Goal: Task Accomplishment & Management: Complete application form

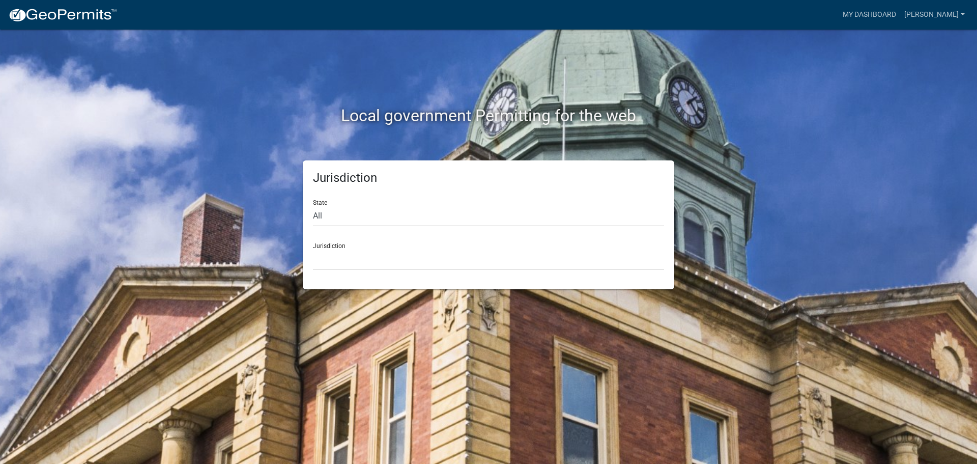
click at [394, 243] on div "Jurisdiction [GEOGRAPHIC_DATA], [US_STATE] [GEOGRAPHIC_DATA], [US_STATE][PERSON…" at bounding box center [488, 252] width 351 height 35
click at [396, 255] on select "[GEOGRAPHIC_DATA], [US_STATE] [GEOGRAPHIC_DATA], [US_STATE][PERSON_NAME][GEOGRA…" at bounding box center [488, 259] width 351 height 21
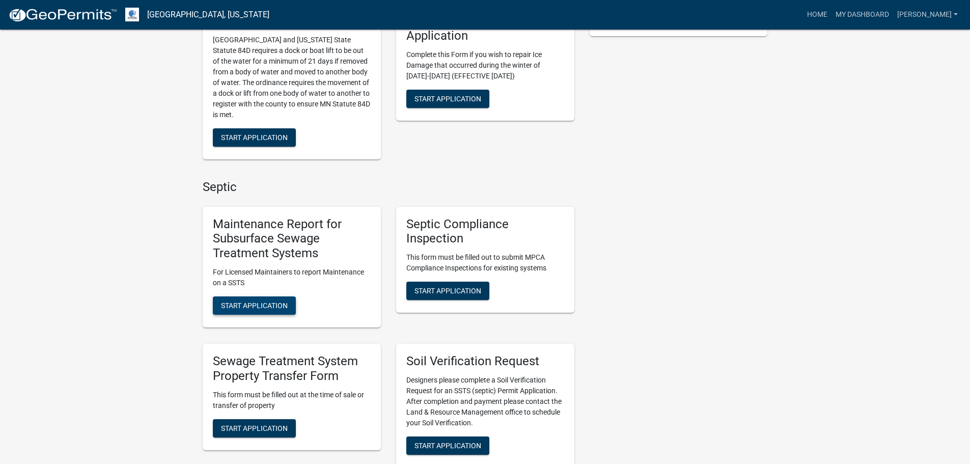
scroll to position [305, 0]
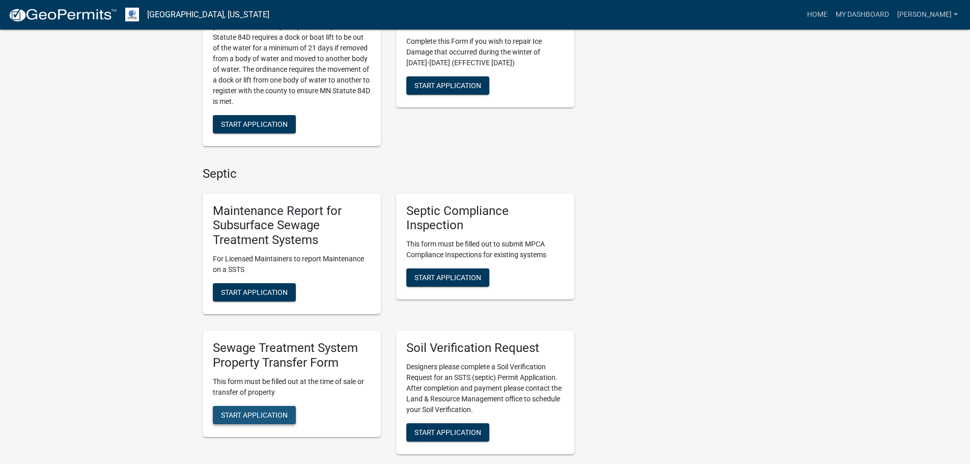
click at [269, 406] on button "Start Application" at bounding box center [254, 415] width 83 height 18
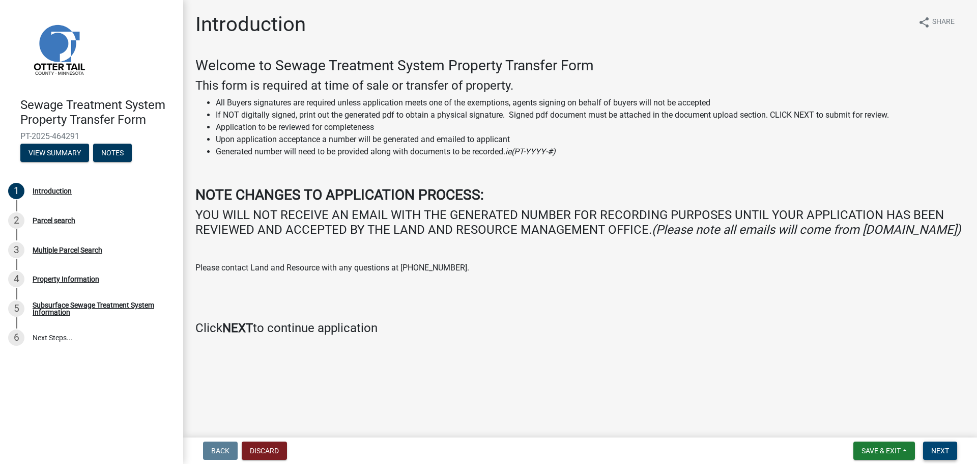
click at [935, 443] on button "Next" at bounding box center [941, 450] width 34 height 18
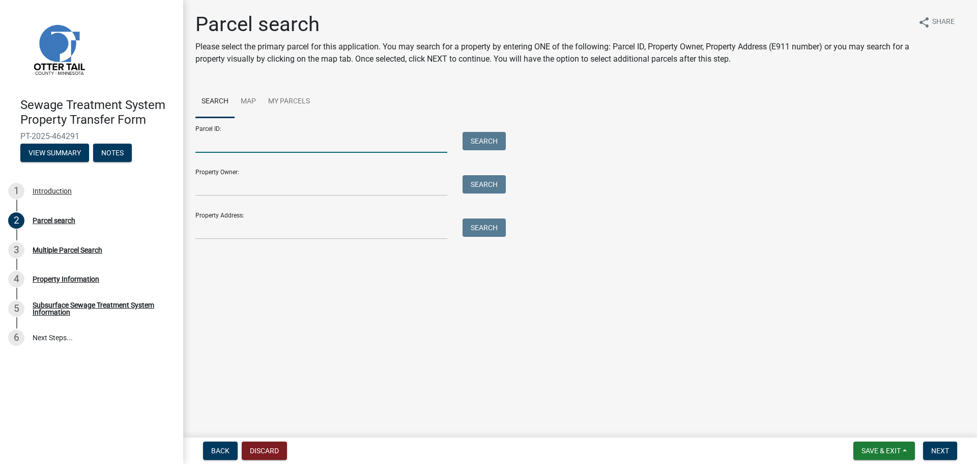
click at [266, 132] on input "Parcel ID:" at bounding box center [321, 142] width 252 height 21
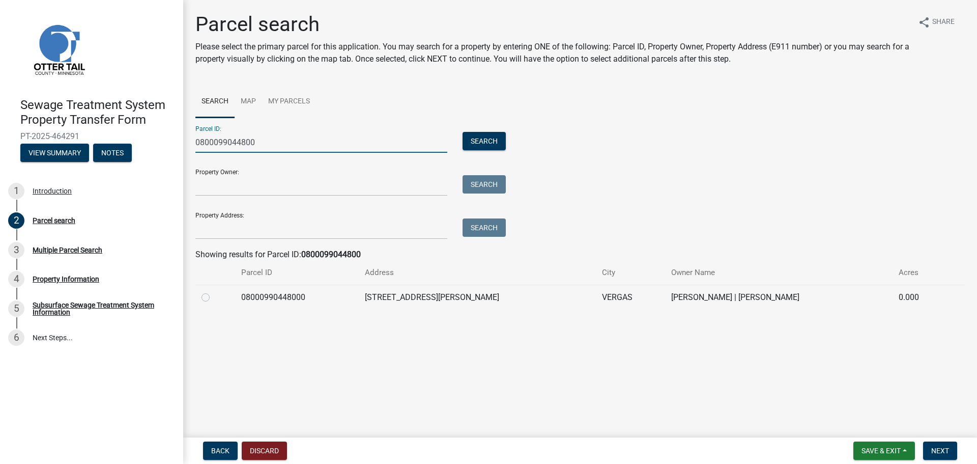
type input "0800099044800"
click at [214, 291] on label at bounding box center [214, 291] width 0 height 0
click at [214, 295] on input "radio" at bounding box center [217, 294] width 7 height 7
radio input "true"
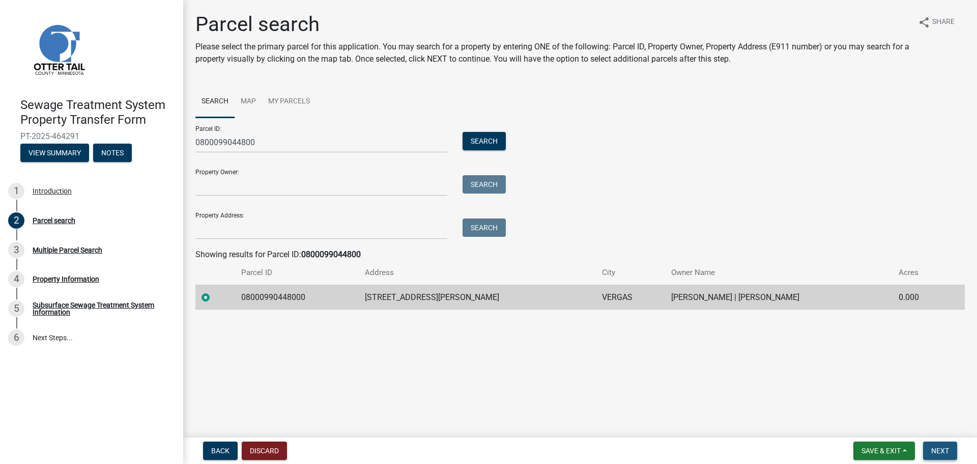
click at [928, 447] on button "Next" at bounding box center [941, 450] width 34 height 18
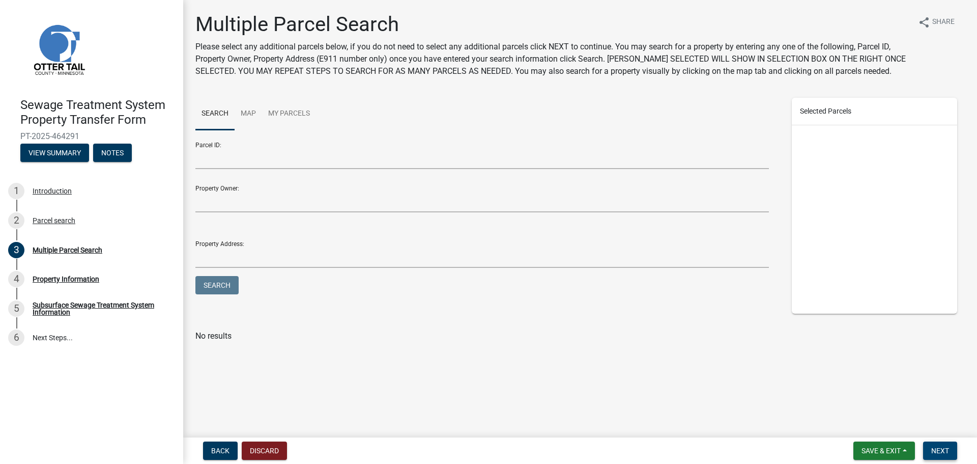
click at [937, 446] on span "Next" at bounding box center [941, 450] width 18 height 8
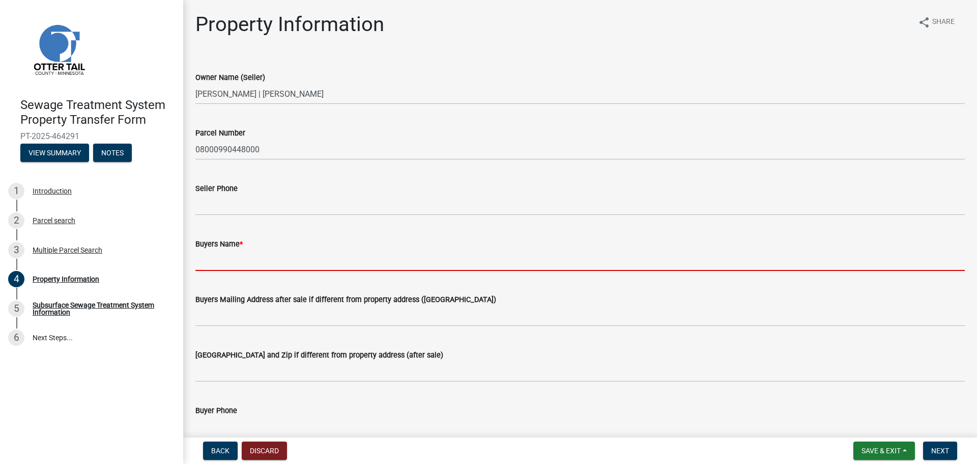
click at [215, 260] on input "Buyers Name *" at bounding box center [580, 260] width 770 height 21
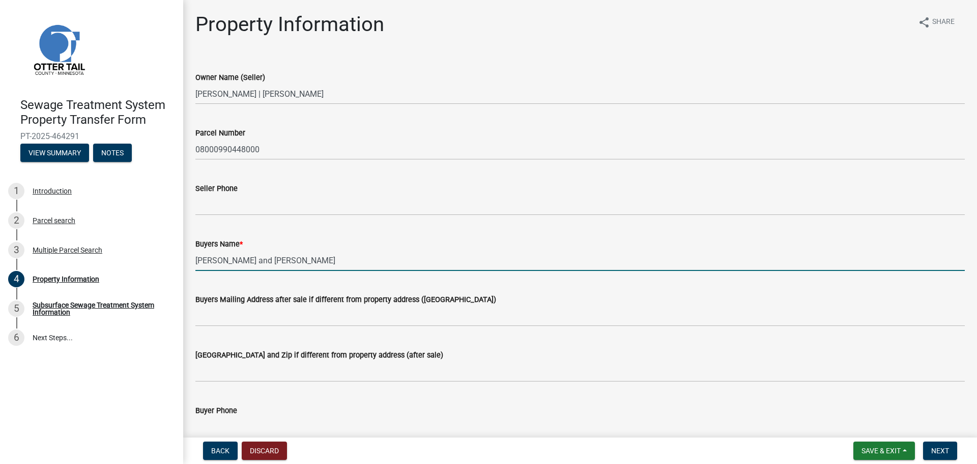
type input "[PERSON_NAME] and [PERSON_NAME]"
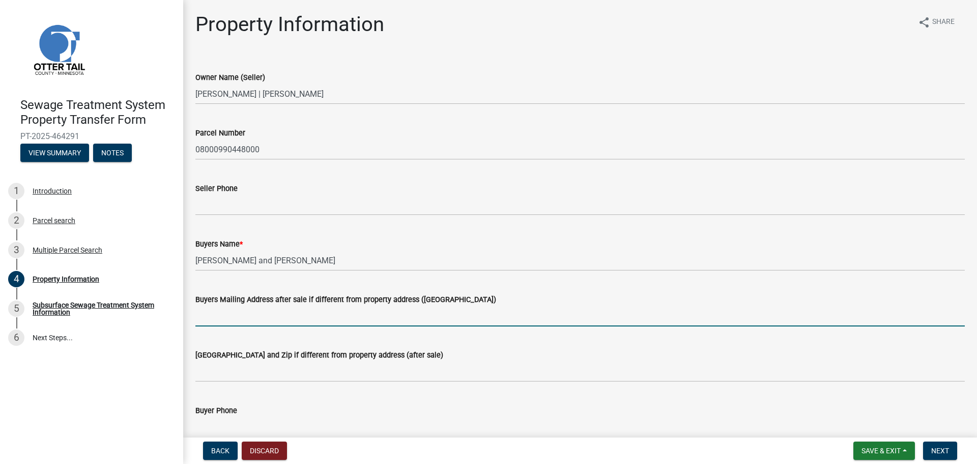
click at [210, 319] on input "Buyers Mailing Address after sale if different from property address ([GEOGRAPH…" at bounding box center [580, 315] width 770 height 21
type input "[STREET_ADDRESS]"
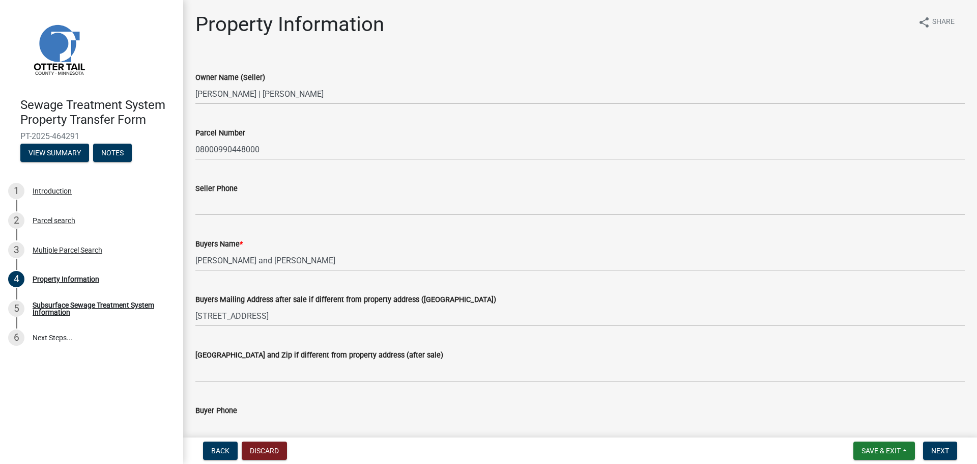
scroll to position [4, 0]
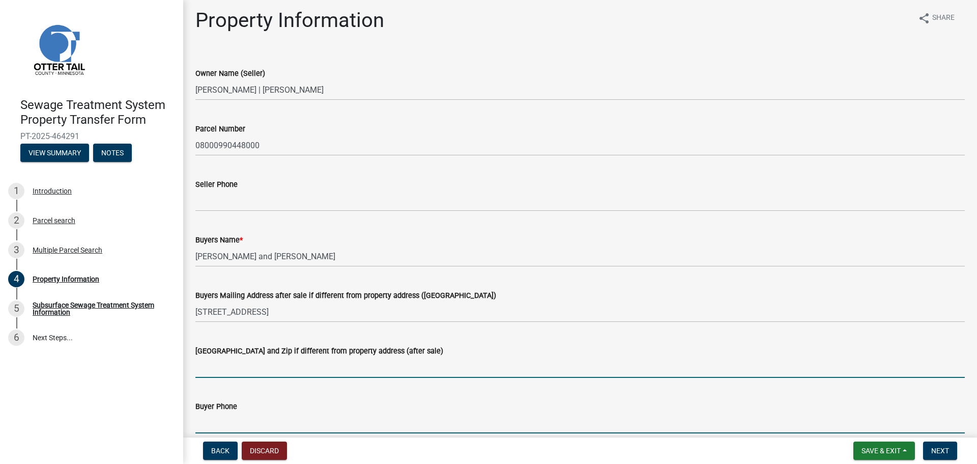
click at [220, 362] on input "[GEOGRAPHIC_DATA] and Zip if different from property address (after sale)" at bounding box center [580, 367] width 770 height 21
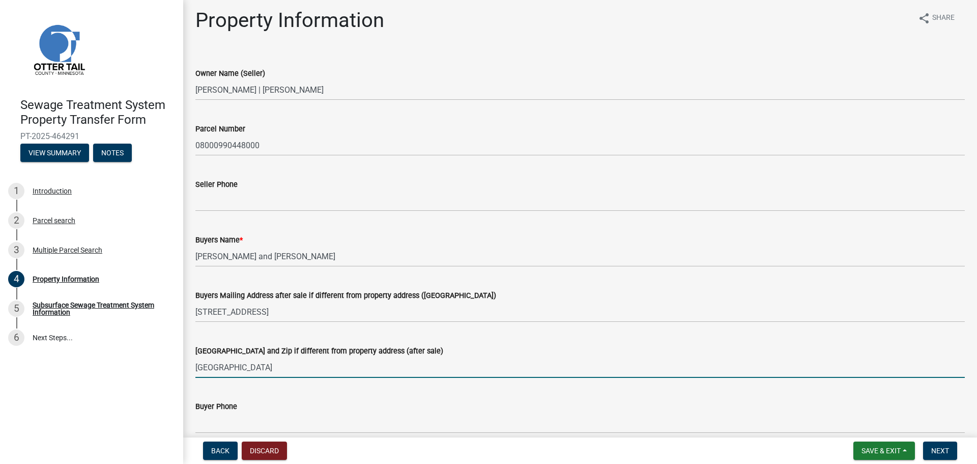
type input "[GEOGRAPHIC_DATA]"
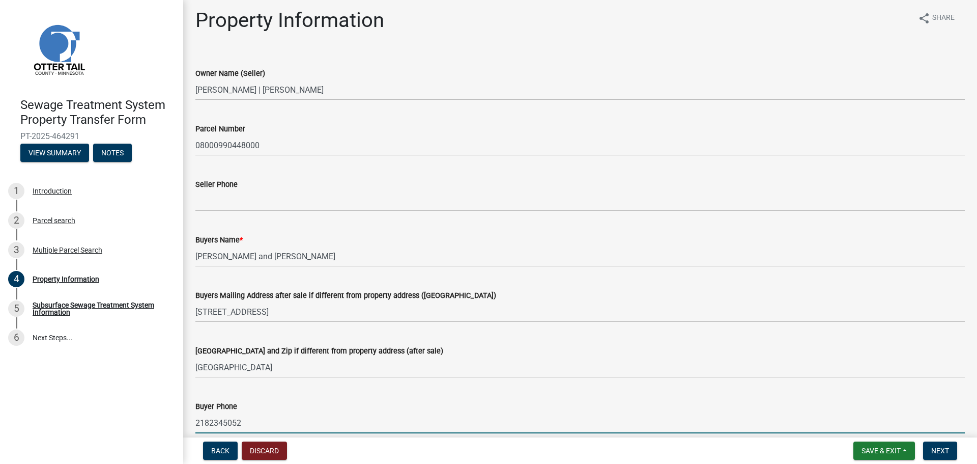
type input "2182345052"
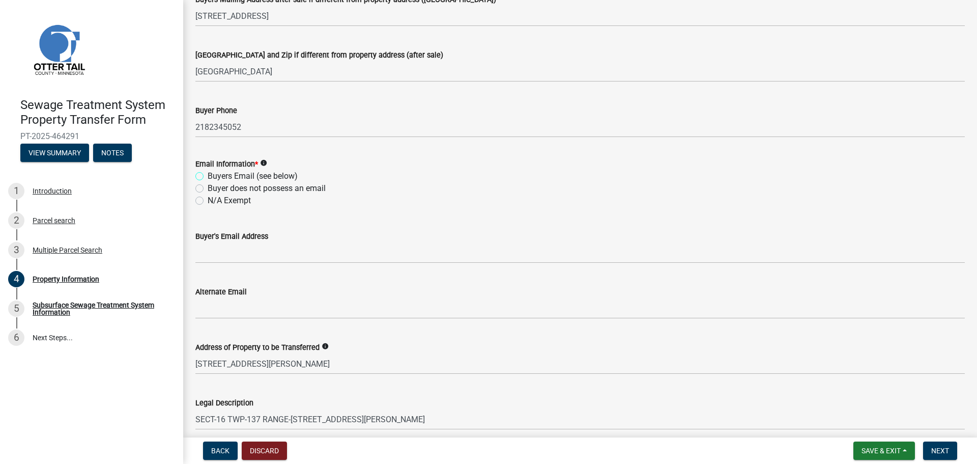
scroll to position [358, 0]
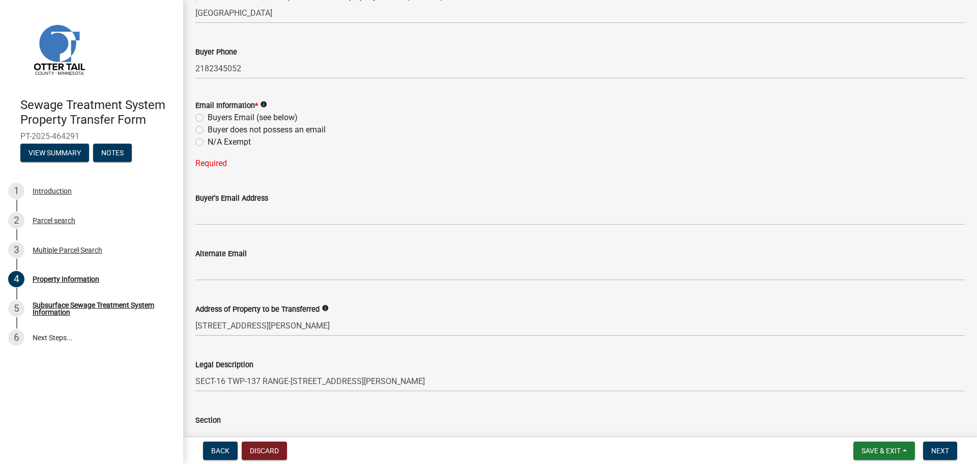
click at [238, 143] on label "N/A Exempt" at bounding box center [229, 142] width 43 height 12
click at [214, 143] on input "N/A Exempt" at bounding box center [211, 139] width 7 height 7
radio input "true"
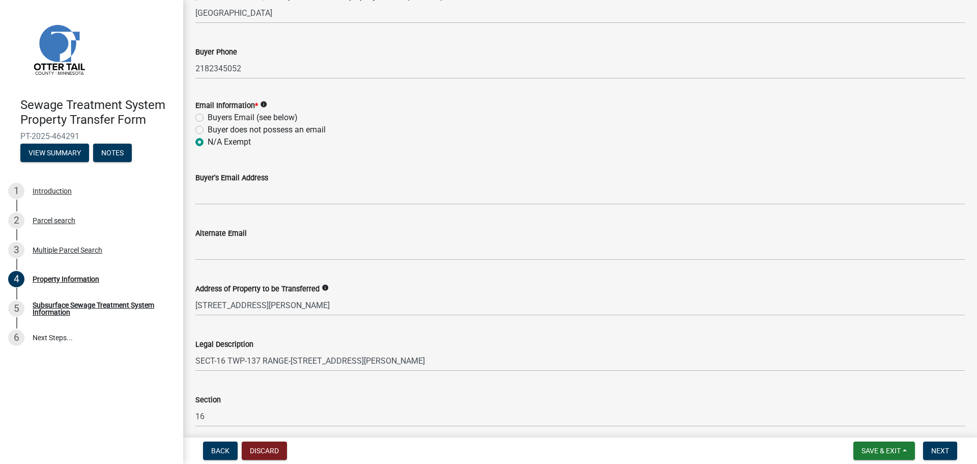
click at [213, 129] on label "Buyer does not possess an email" at bounding box center [267, 130] width 118 height 12
click at [213, 129] on input "Buyer does not possess an email" at bounding box center [211, 127] width 7 height 7
radio input "true"
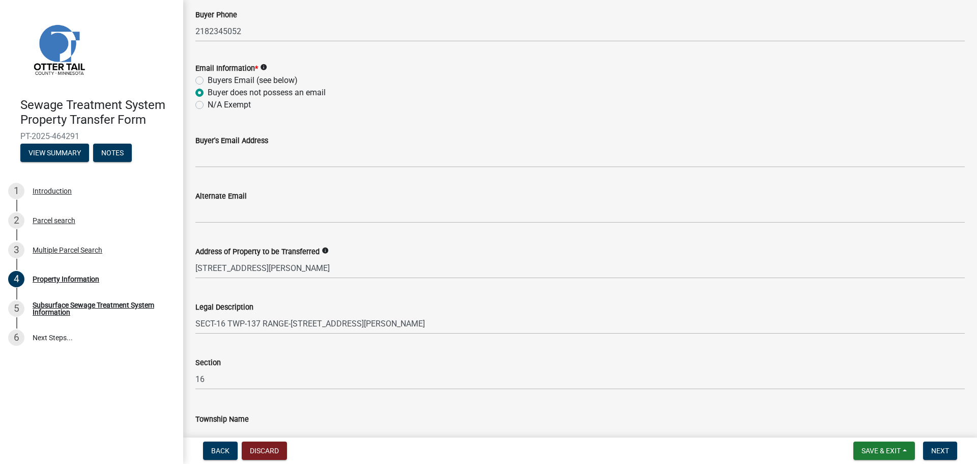
scroll to position [456, 0]
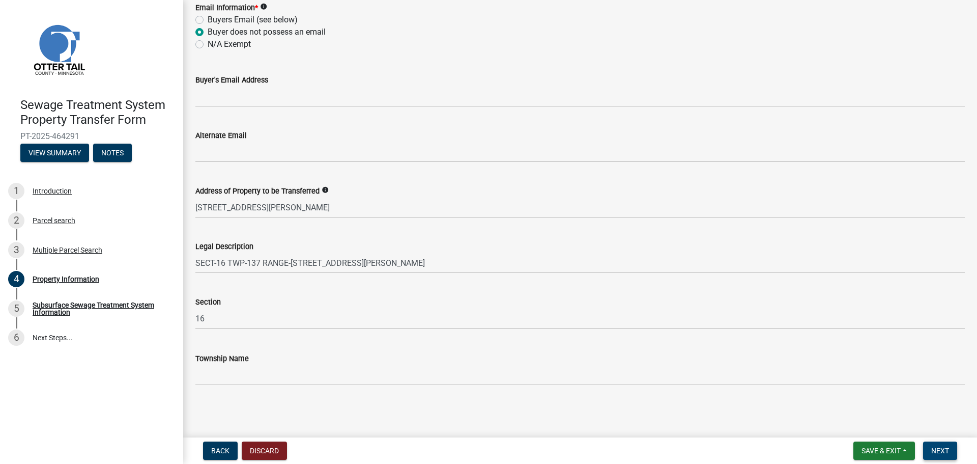
click at [947, 450] on span "Next" at bounding box center [941, 450] width 18 height 8
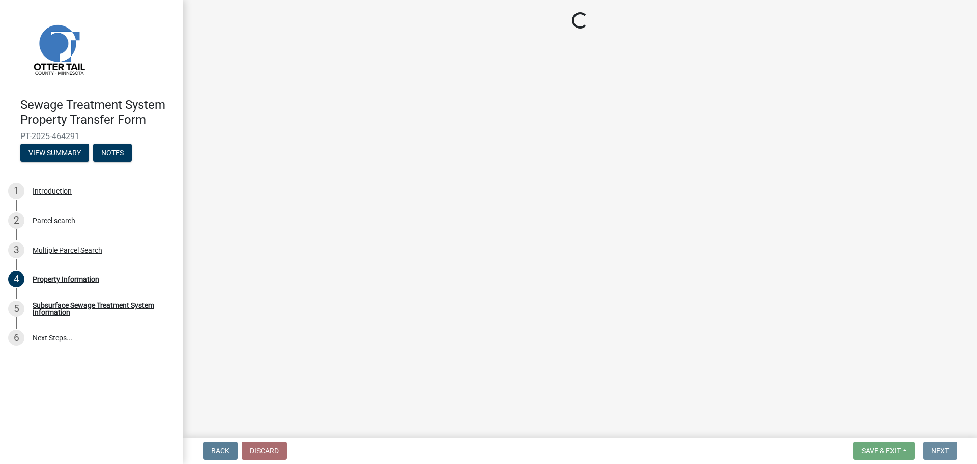
scroll to position [0, 0]
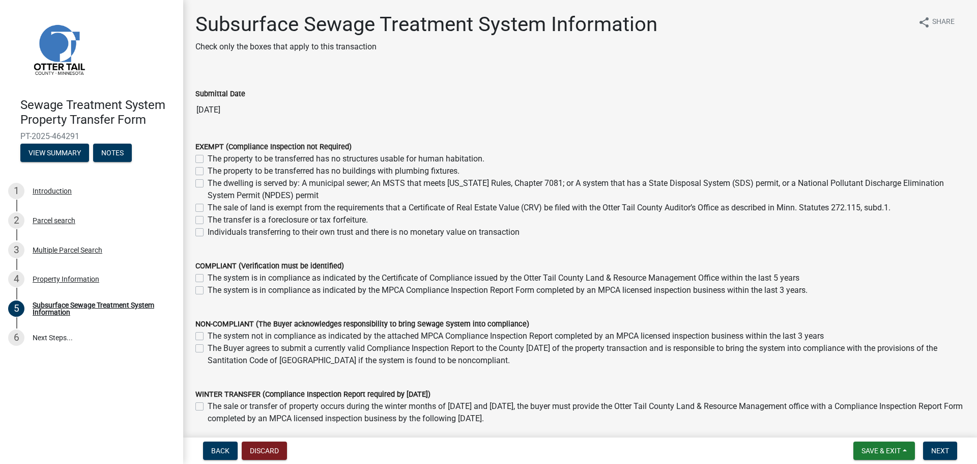
click at [208, 334] on label "The system not in compliance as indicated by the attached MPCA Compliance Inspe…" at bounding box center [516, 336] width 617 height 12
click at [208, 334] on input "The system not in compliance as indicated by the attached MPCA Compliance Inspe…" at bounding box center [211, 333] width 7 height 7
checkbox input "true"
checkbox input "false"
click at [942, 447] on span "Next" at bounding box center [941, 450] width 18 height 8
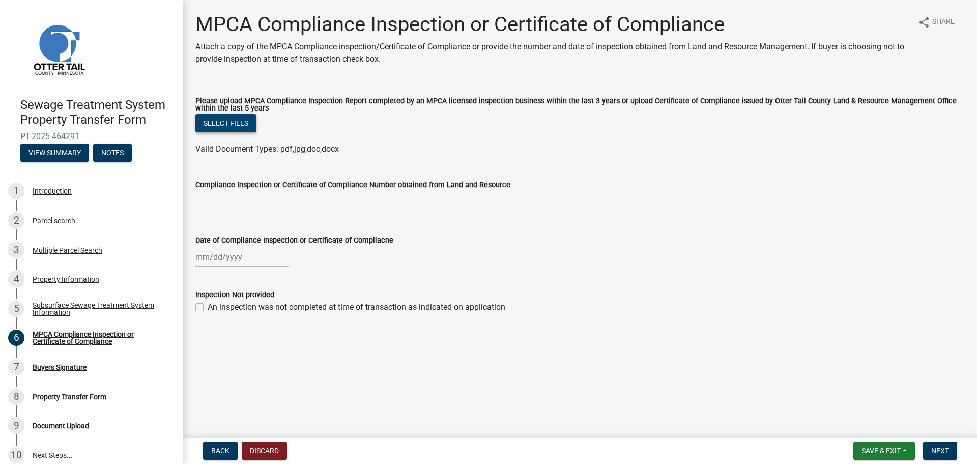
click at [217, 128] on button "Select files" at bounding box center [225, 123] width 61 height 18
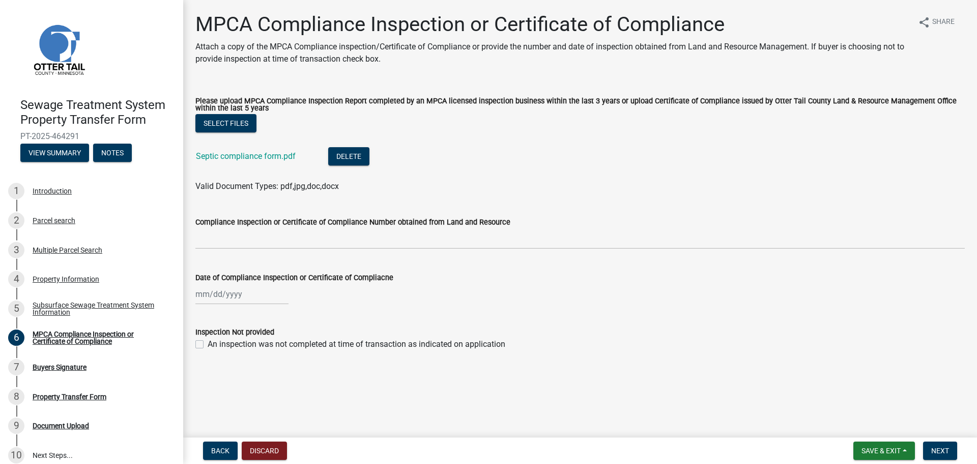
click at [197, 330] on label "Inspection Not provided" at bounding box center [234, 332] width 79 height 7
click at [217, 294] on div at bounding box center [241, 294] width 93 height 21
select select "8"
select select "2025"
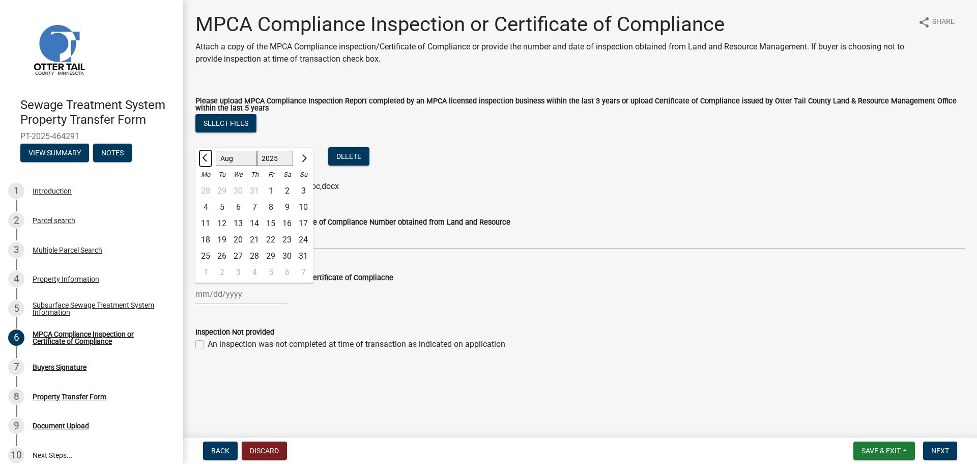
click at [209, 161] on button "Previous month" at bounding box center [206, 158] width 12 height 16
click at [276, 162] on select "1525 1526 1527 1528 1529 1530 1531 1532 1533 1534 1535 1536 1537 1538 1539 1540…" at bounding box center [275, 158] width 37 height 15
click at [238, 165] on select "Jan Feb Mar Apr May Jun [DATE] Aug Sep Oct Nov Dec" at bounding box center [236, 158] width 41 height 15
select select "5"
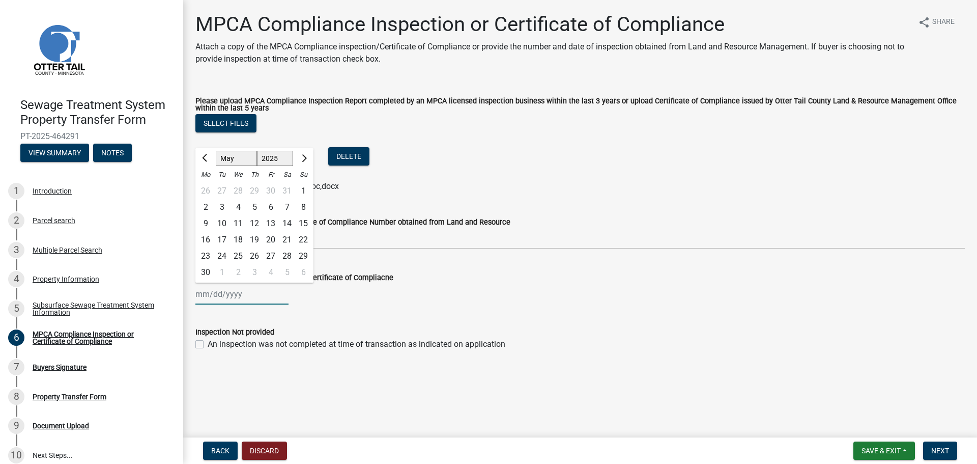
click at [216, 151] on select "Jan Feb Mar Apr May Jun [DATE] Aug Sep Oct Nov Dec" at bounding box center [236, 158] width 41 height 15
click at [272, 158] on select "1525 1526 1527 1528 1529 1530 1531 1532 1533 1534 1535 1536 1537 1538 1539 1540…" at bounding box center [275, 158] width 37 height 15
select select "2023"
click at [257, 151] on select "1525 1526 1527 1528 1529 1530 1531 1532 1533 1534 1535 1536 1537 1538 1539 1540…" at bounding box center [275, 158] width 37 height 15
click at [272, 209] on div "12" at bounding box center [271, 207] width 16 height 16
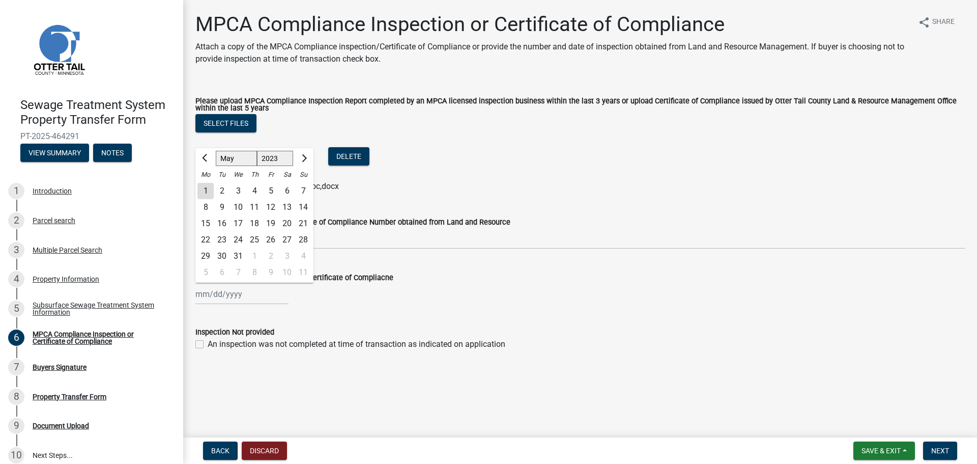
type input "[DATE]"
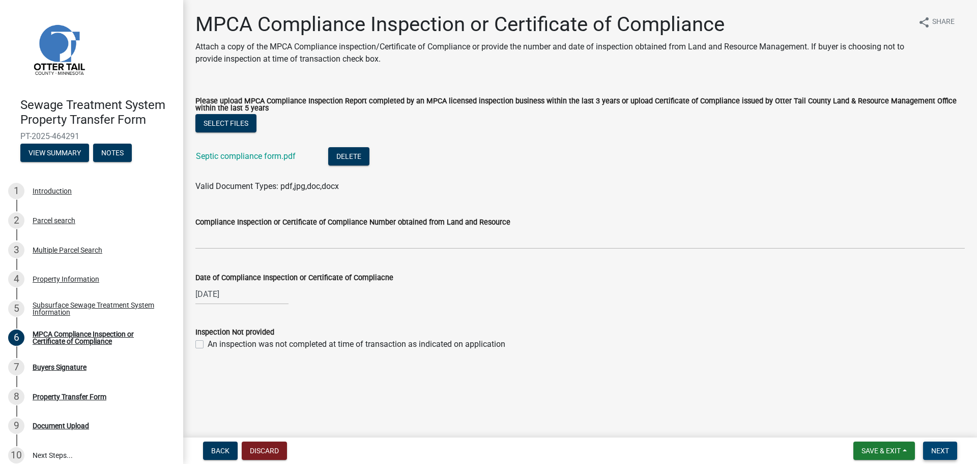
click at [948, 446] on span "Next" at bounding box center [941, 450] width 18 height 8
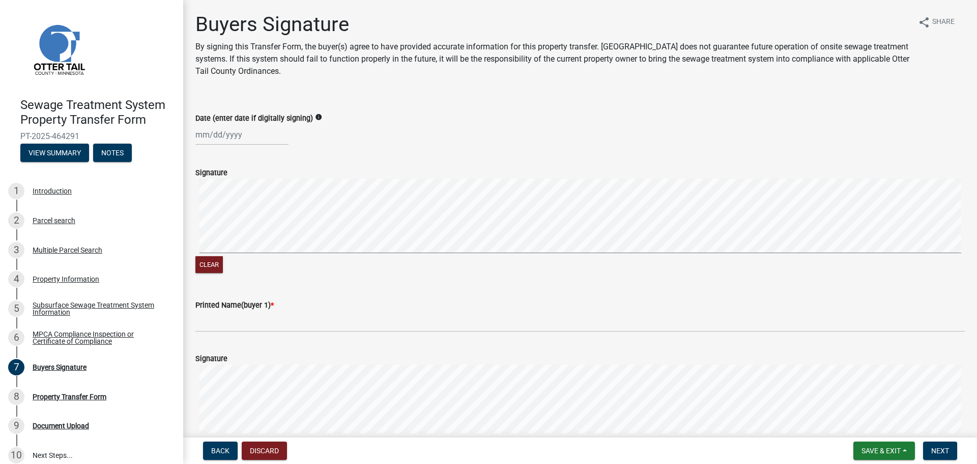
select select "8"
select select "2025"
click at [250, 134] on div "[PERSON_NAME] Feb Mar Apr [PERSON_NAME][DATE] Oct Nov [DATE] 1526 1527 1528 152…" at bounding box center [241, 134] width 93 height 21
click at [277, 220] on div "15" at bounding box center [271, 221] width 16 height 16
type input "[DATE]"
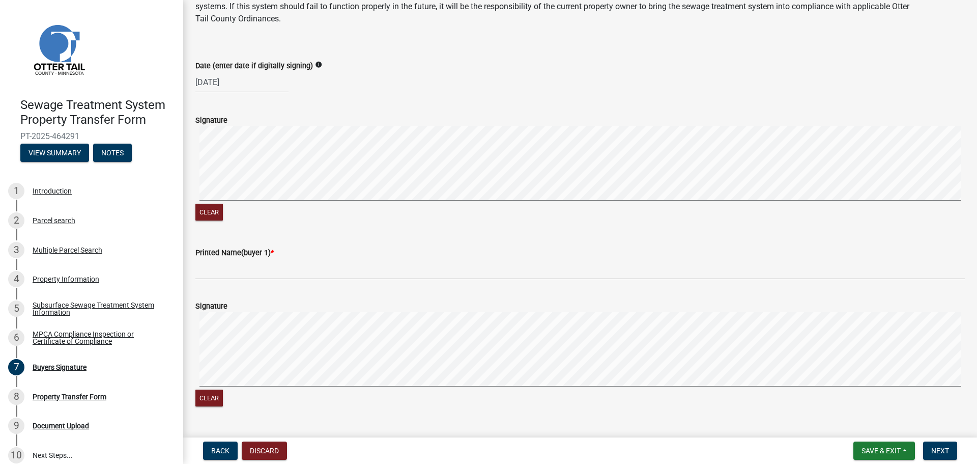
scroll to position [102, 0]
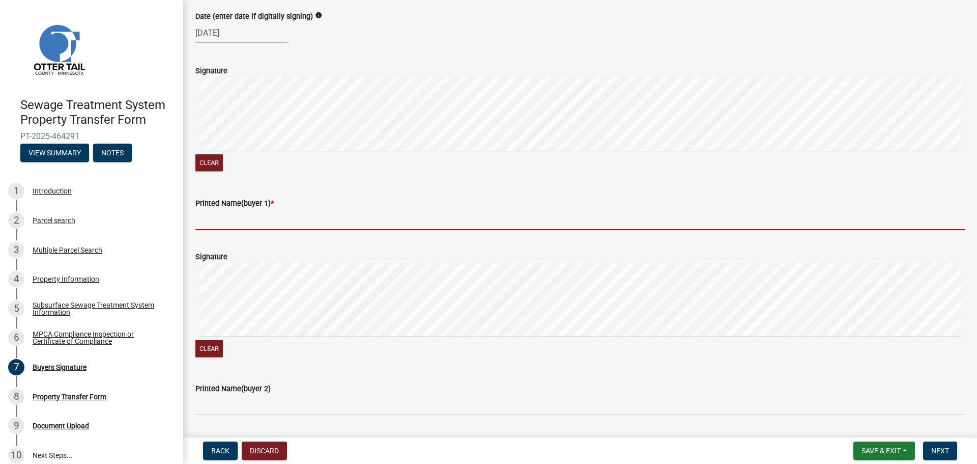
click at [239, 220] on input "Printed Name(buyer 1) *" at bounding box center [580, 219] width 770 height 21
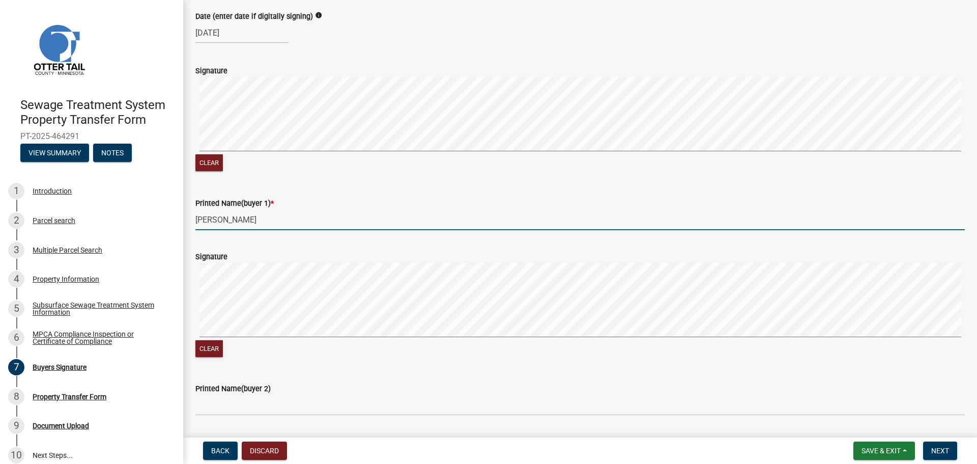
type input "[PERSON_NAME]"
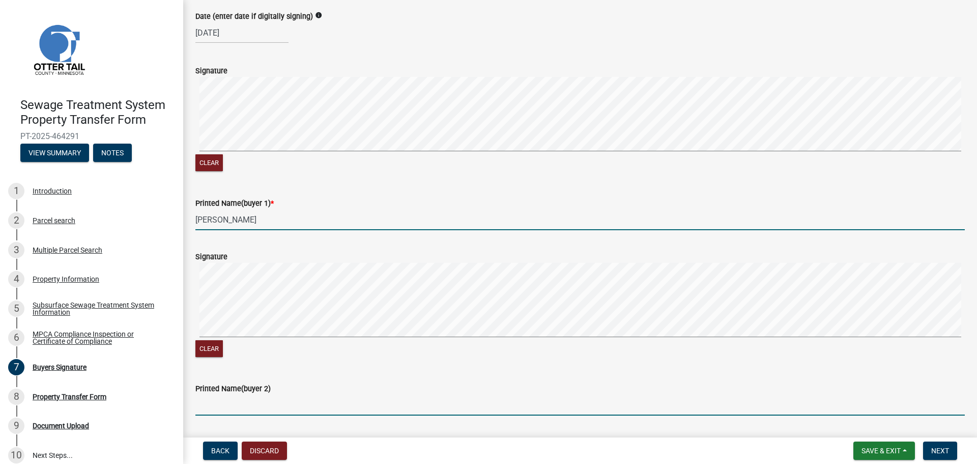
click at [245, 404] on input "Printed Name(buyer 2)" at bounding box center [580, 405] width 770 height 21
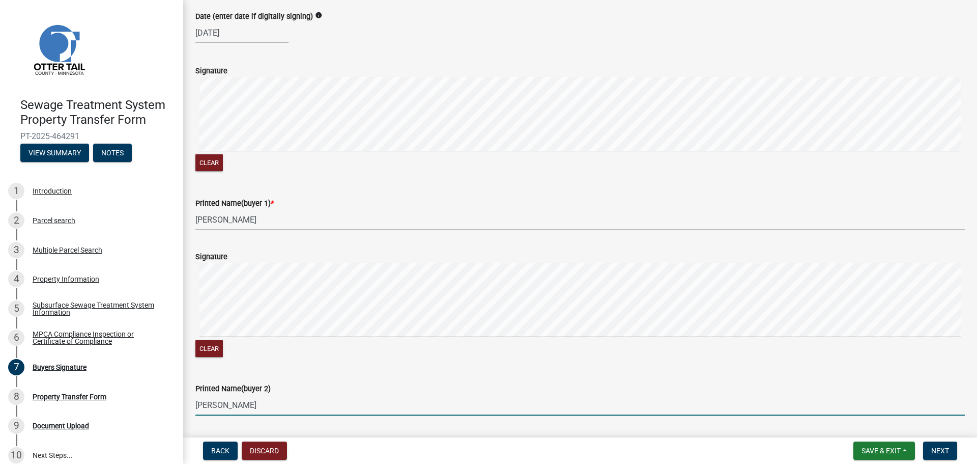
type input "[PERSON_NAME]"
click at [946, 449] on span "Next" at bounding box center [941, 450] width 18 height 8
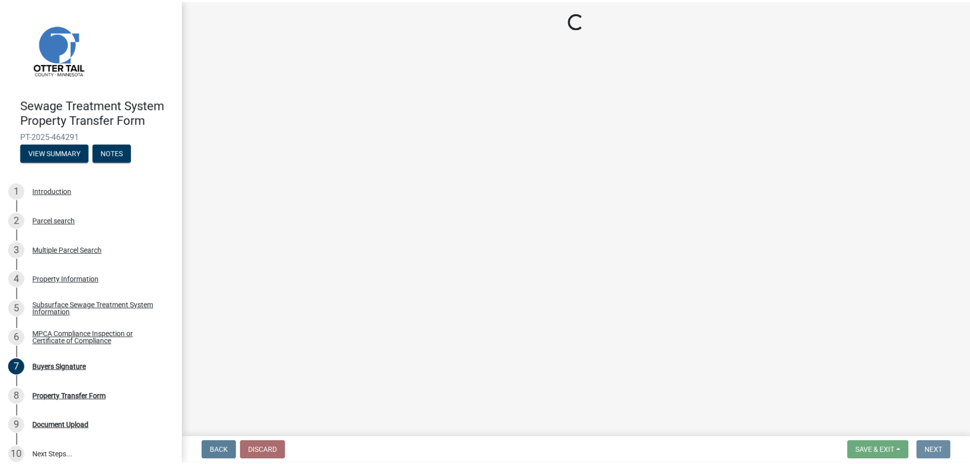
scroll to position [0, 0]
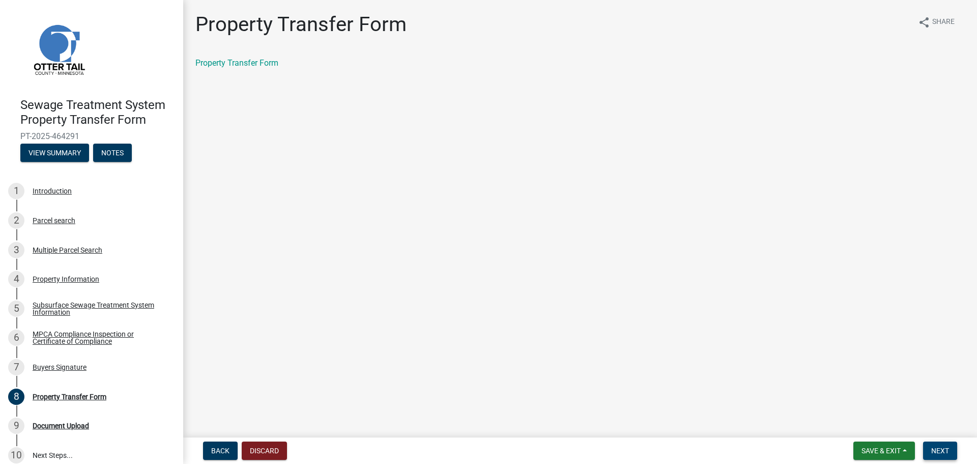
click at [949, 452] on span "Next" at bounding box center [941, 450] width 18 height 8
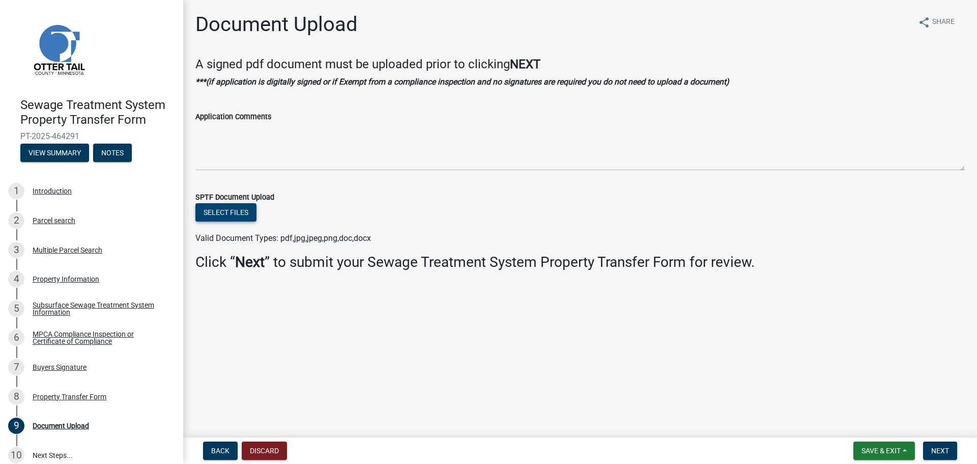
click at [222, 213] on button "Select files" at bounding box center [225, 212] width 61 height 18
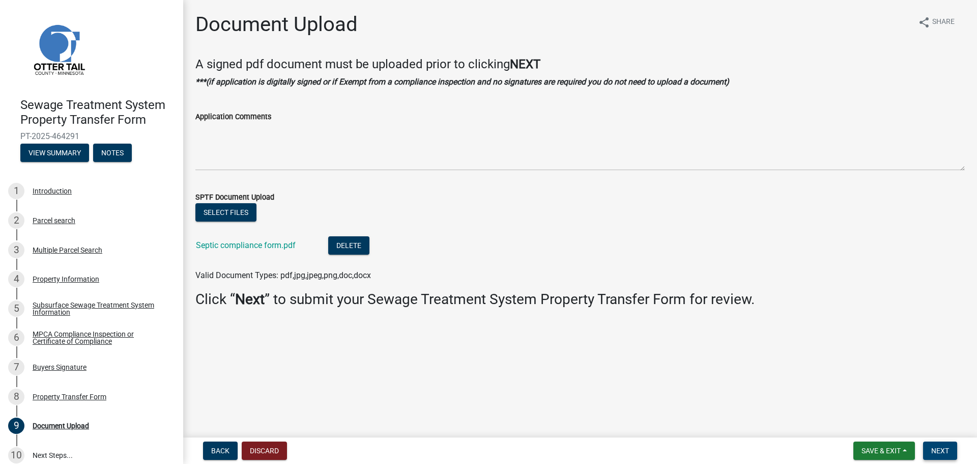
click at [938, 453] on span "Next" at bounding box center [941, 450] width 18 height 8
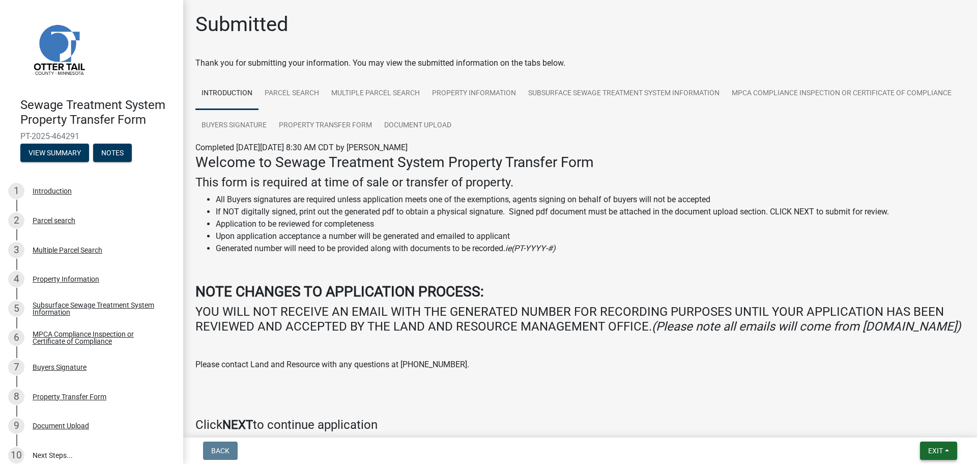
click at [935, 445] on button "Exit" at bounding box center [938, 450] width 37 height 18
click at [910, 432] on button "Save & Exit" at bounding box center [916, 424] width 81 height 24
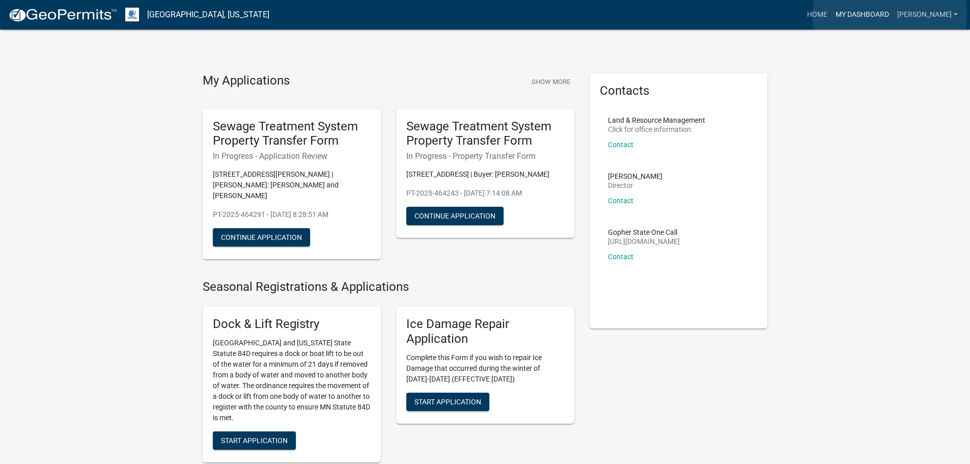
click at [889, 15] on link "My Dashboard" at bounding box center [862, 14] width 62 height 19
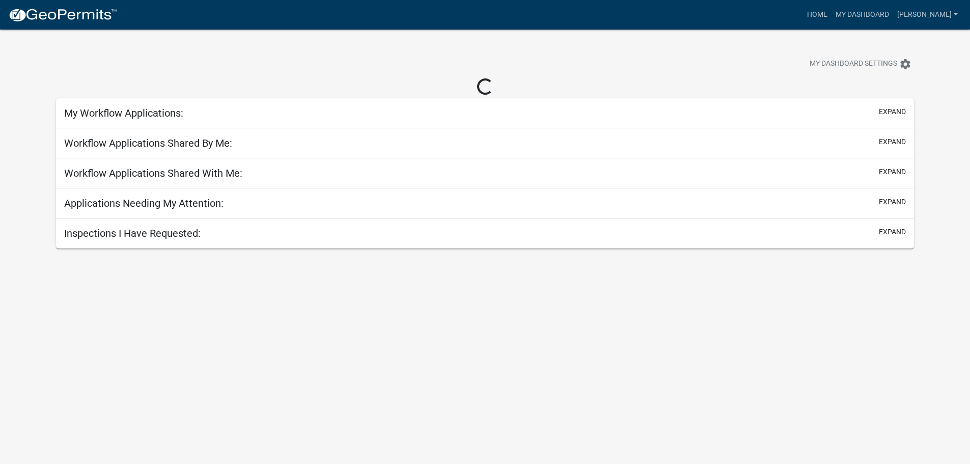
select select "2: 50"
